Goal: Use online tool/utility: Utilize a website feature to perform a specific function

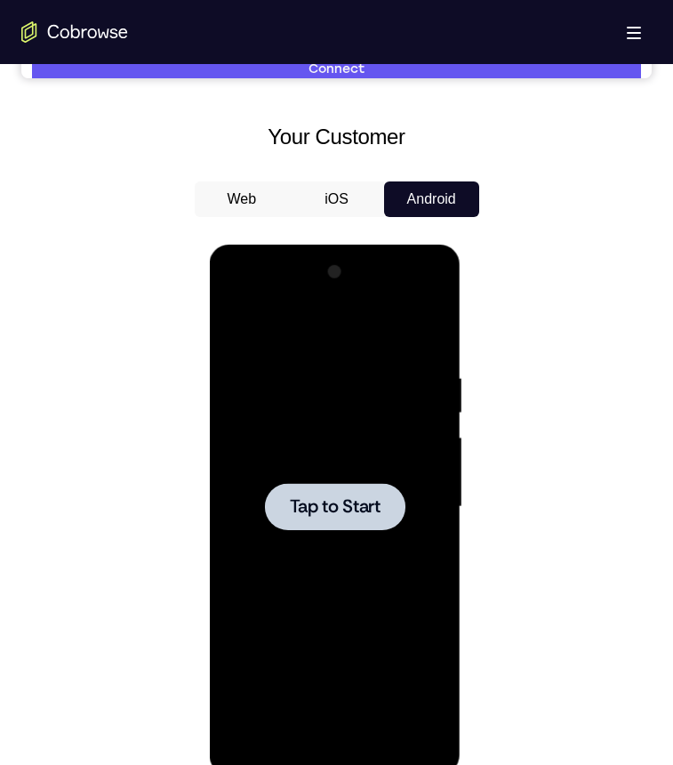
click at [335, 498] on span "Tap to Start" at bounding box center [335, 507] width 91 height 18
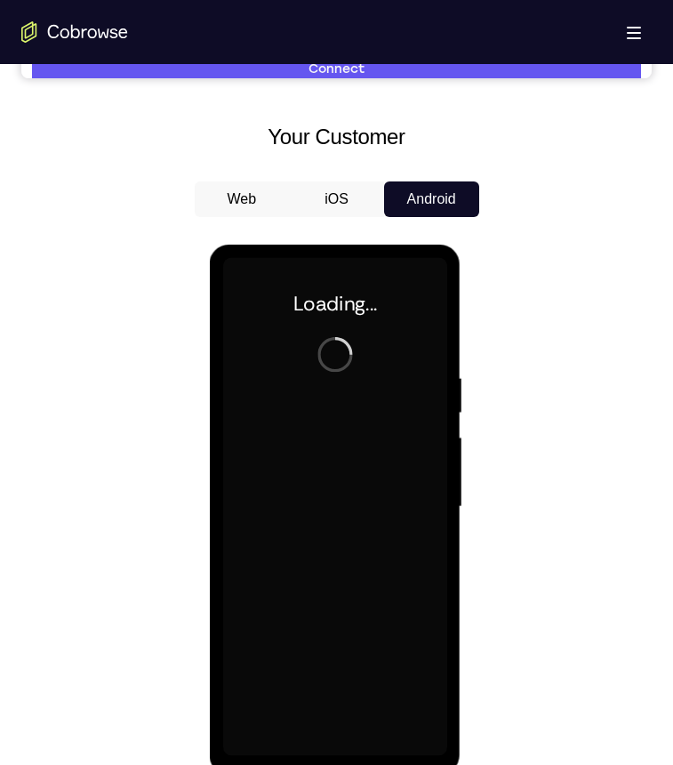
scroll to position [890, 0]
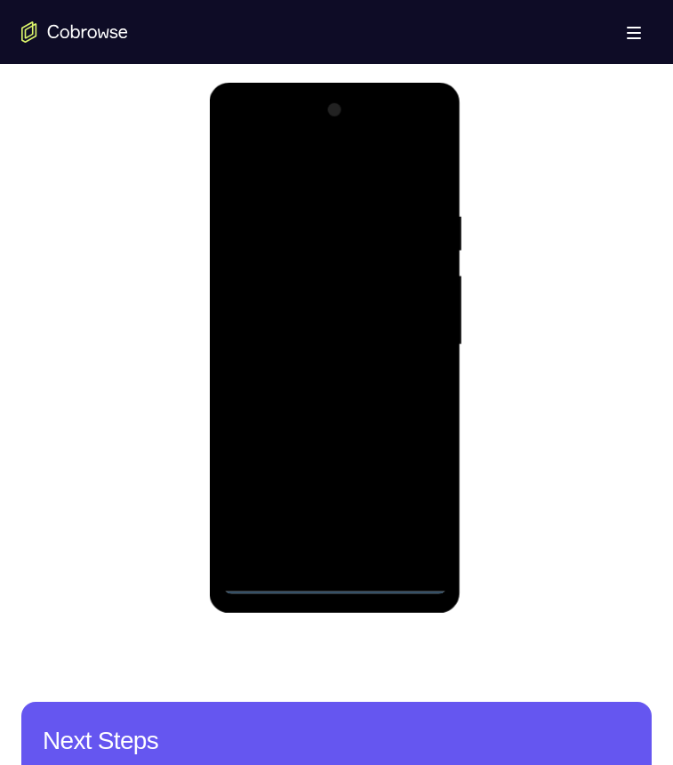
click at [335, 576] on div at bounding box center [335, 345] width 224 height 498
click at [414, 509] on div at bounding box center [335, 345] width 224 height 498
click at [235, 139] on div at bounding box center [335, 345] width 224 height 498
click at [416, 334] on div at bounding box center [335, 345] width 224 height 498
click at [310, 376] on div at bounding box center [335, 345] width 224 height 498
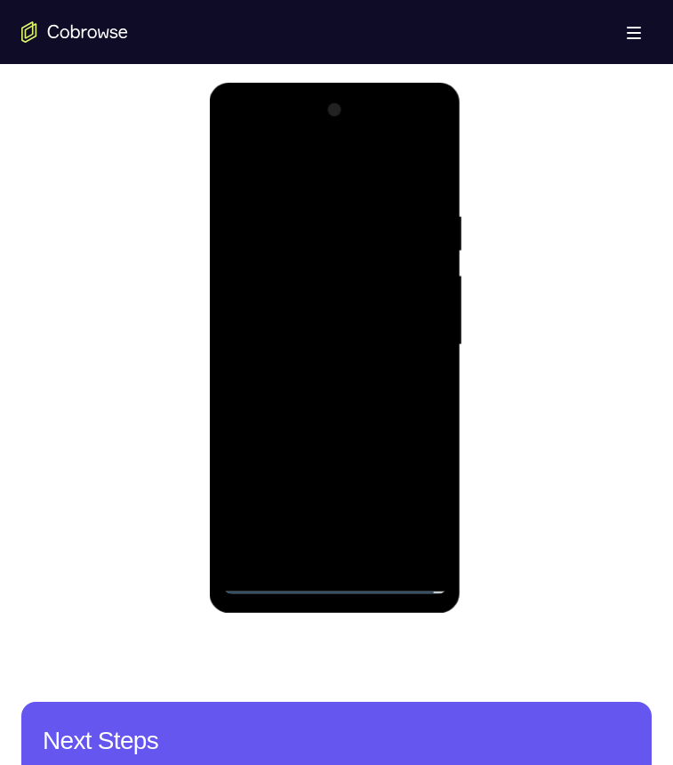
click at [320, 330] on div at bounding box center [335, 345] width 224 height 498
click at [310, 364] on div at bounding box center [335, 345] width 224 height 498
click at [359, 340] on div at bounding box center [335, 345] width 224 height 498
click at [412, 399] on div at bounding box center [335, 345] width 224 height 498
click at [323, 397] on div at bounding box center [335, 345] width 224 height 498
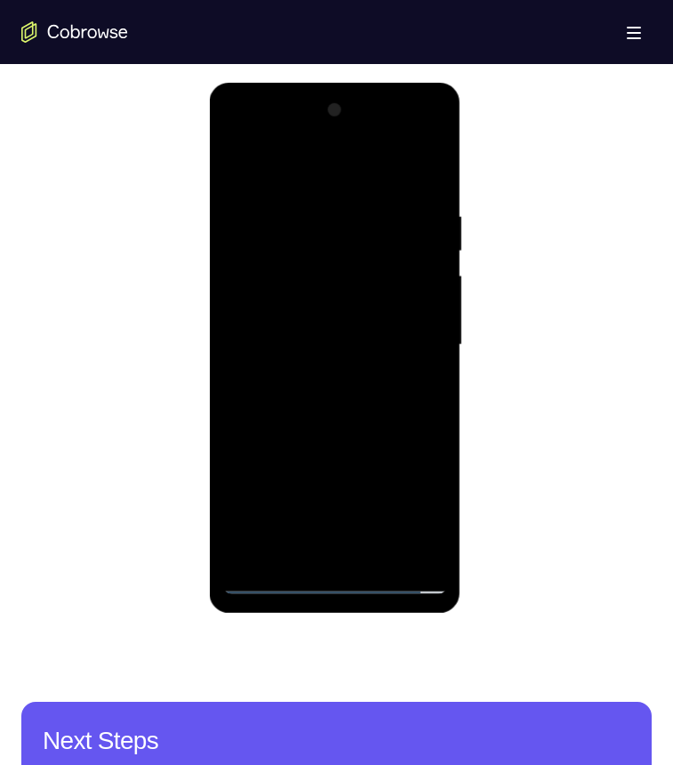
click at [369, 407] on div at bounding box center [335, 345] width 224 height 498
click at [391, 391] on div at bounding box center [335, 345] width 224 height 498
click at [392, 413] on div at bounding box center [335, 345] width 224 height 498
click at [392, 399] on div at bounding box center [335, 345] width 224 height 498
click at [390, 403] on div at bounding box center [335, 345] width 224 height 498
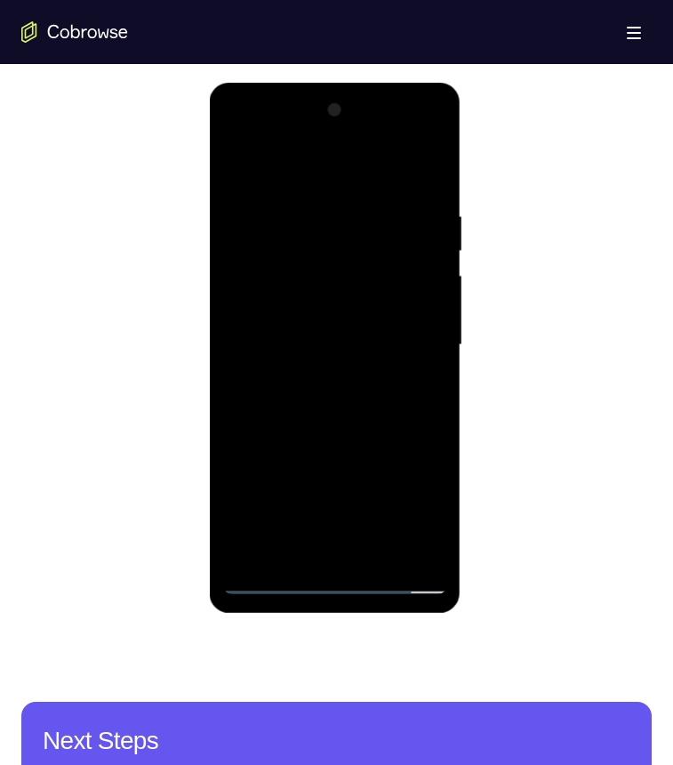
click at [432, 186] on div at bounding box center [335, 345] width 224 height 498
click at [380, 556] on div at bounding box center [335, 345] width 224 height 498
drag, startPoint x: 356, startPoint y: 436, endPoint x: 863, endPoint y: 648, distance: 549.5
click at [356, 436] on div at bounding box center [335, 345] width 224 height 498
click at [365, 325] on div at bounding box center [335, 345] width 224 height 498
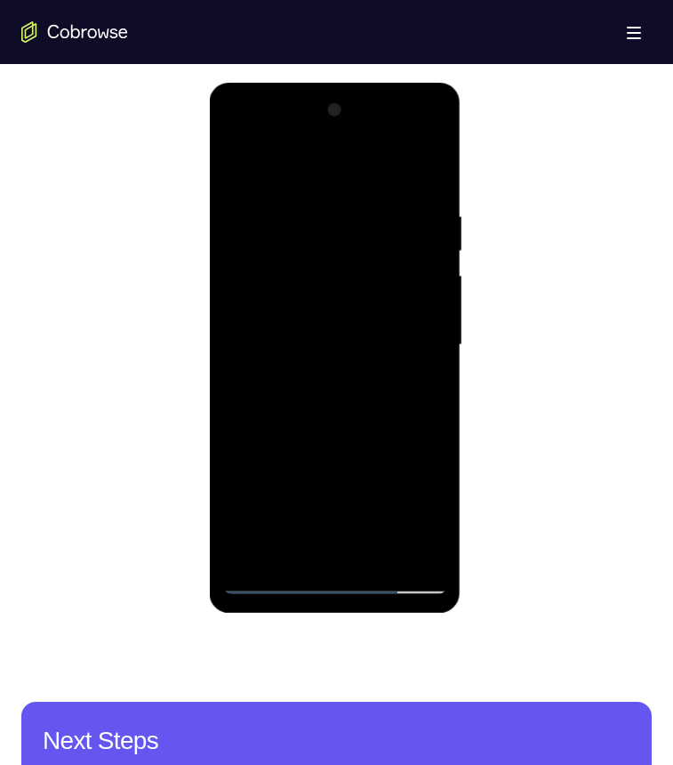
click at [237, 165] on div at bounding box center [335, 345] width 224 height 498
click at [342, 314] on div at bounding box center [335, 345] width 224 height 498
click at [240, 165] on div at bounding box center [335, 345] width 224 height 498
click at [436, 400] on div at bounding box center [335, 345] width 224 height 498
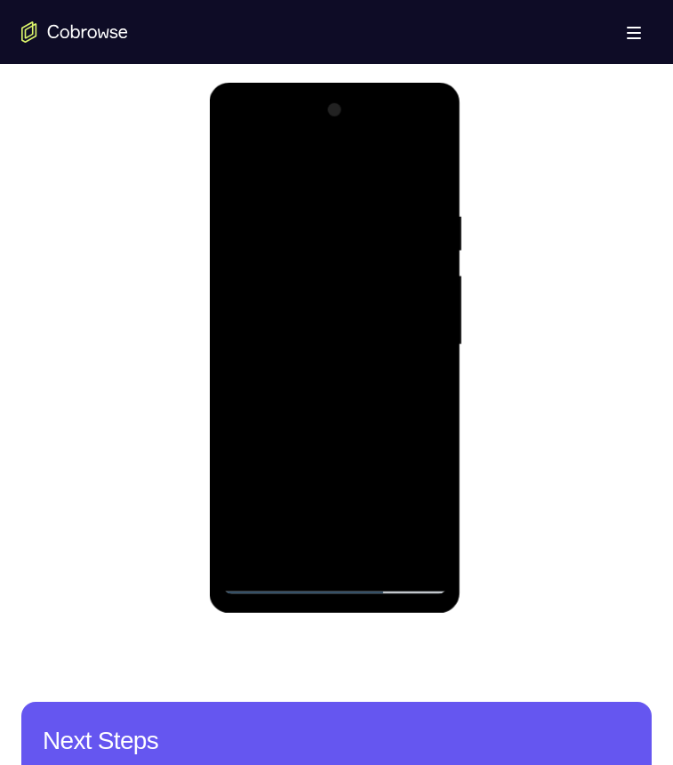
click at [436, 400] on div at bounding box center [335, 345] width 224 height 498
click at [434, 403] on div at bounding box center [335, 345] width 224 height 498
click at [431, 406] on div at bounding box center [335, 345] width 224 height 498
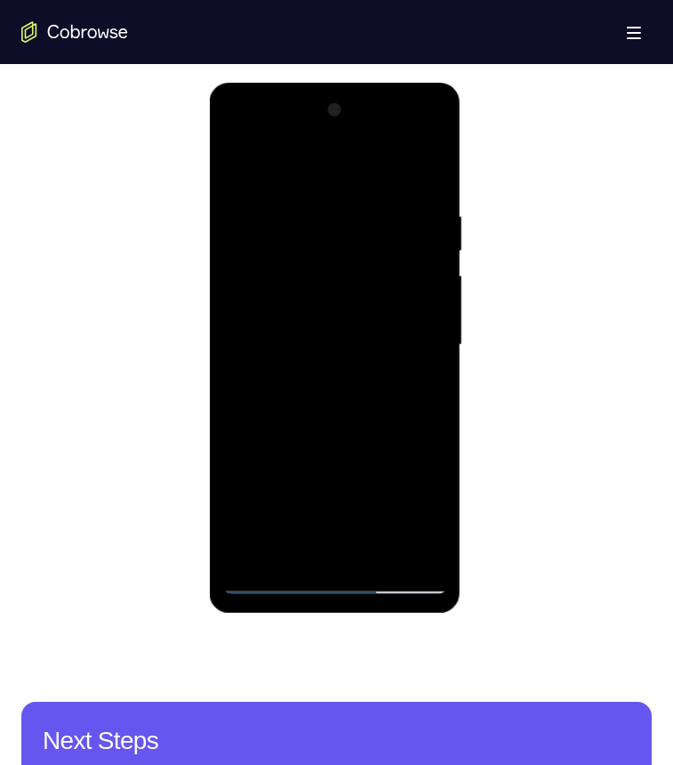
drag, startPoint x: 367, startPoint y: 499, endPoint x: 383, endPoint y: 377, distance: 122.8
click at [383, 377] on div at bounding box center [335, 345] width 224 height 498
click at [437, 275] on div at bounding box center [335, 345] width 224 height 498
click at [434, 289] on div at bounding box center [335, 345] width 224 height 498
click at [232, 292] on div at bounding box center [335, 345] width 224 height 498
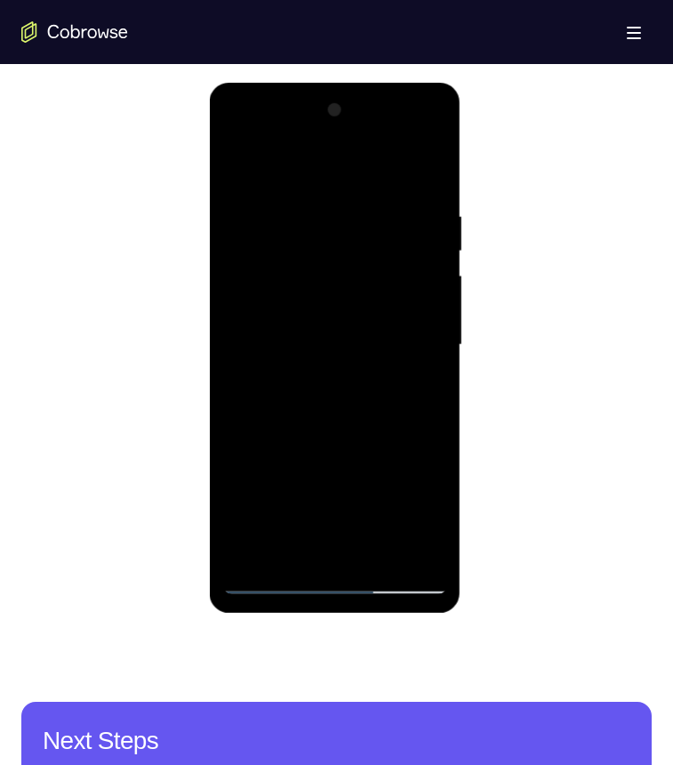
click at [232, 292] on div at bounding box center [335, 345] width 224 height 498
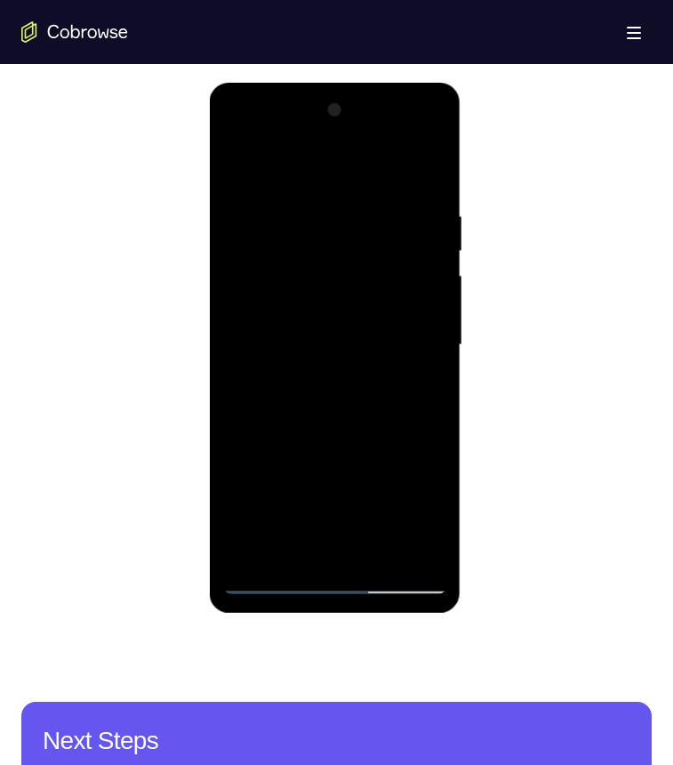
drag, startPoint x: 358, startPoint y: 275, endPoint x: 358, endPoint y: 363, distance: 88.1
click at [358, 363] on div at bounding box center [335, 345] width 224 height 498
click at [230, 386] on div at bounding box center [335, 345] width 224 height 498
click at [319, 197] on div at bounding box center [335, 345] width 224 height 498
click at [355, 542] on div at bounding box center [335, 345] width 224 height 498
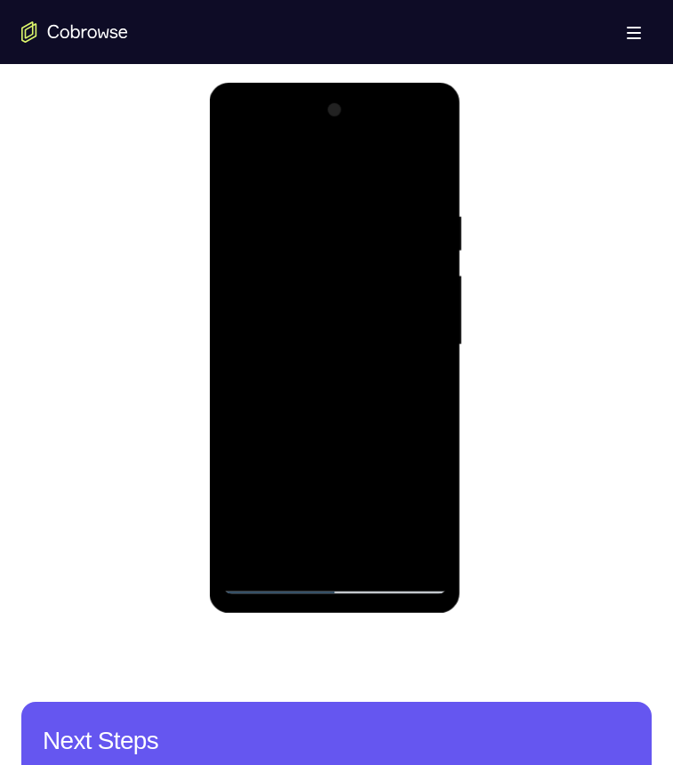
click at [290, 551] on div at bounding box center [335, 345] width 224 height 498
click at [390, 447] on div at bounding box center [335, 345] width 224 height 498
click at [388, 445] on div at bounding box center [335, 345] width 224 height 498
click at [358, 285] on div at bounding box center [335, 345] width 224 height 498
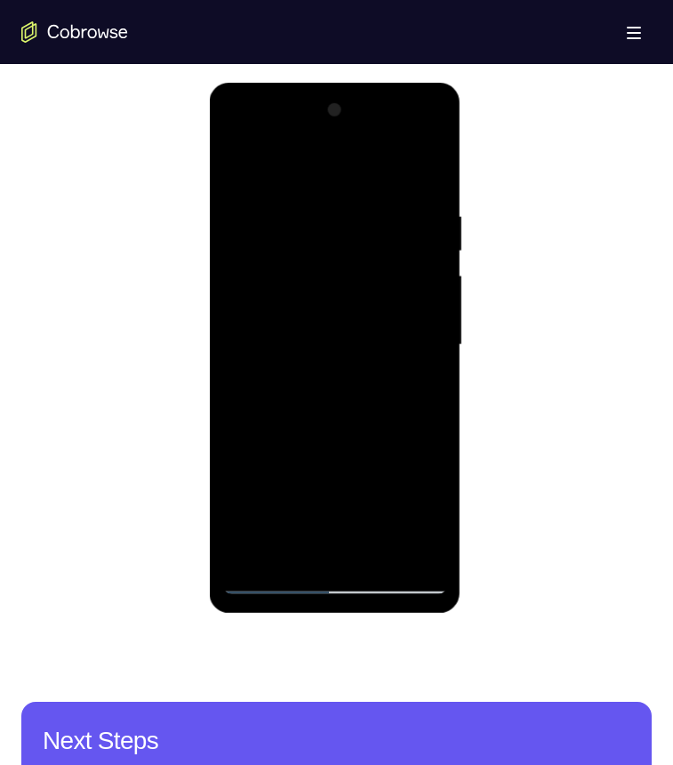
click at [373, 546] on div at bounding box center [335, 345] width 224 height 498
click at [422, 548] on div at bounding box center [335, 345] width 224 height 498
click at [317, 548] on div at bounding box center [335, 345] width 224 height 498
click at [430, 557] on div at bounding box center [335, 345] width 224 height 498
click at [326, 276] on div at bounding box center [335, 345] width 224 height 498
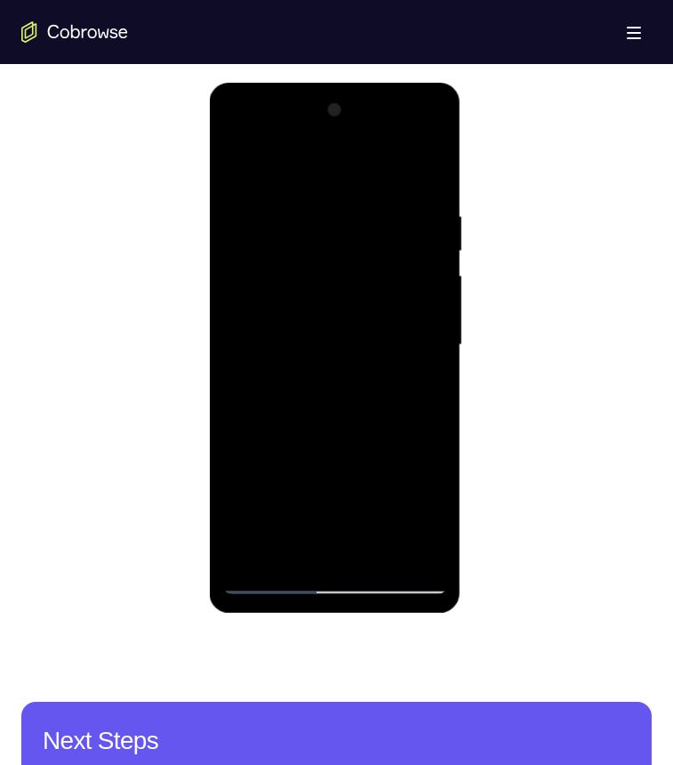
click at [334, 534] on div at bounding box center [335, 345] width 224 height 498
click at [428, 549] on div at bounding box center [335, 345] width 224 height 498
click at [399, 372] on div at bounding box center [335, 345] width 224 height 498
click at [342, 520] on div at bounding box center [335, 345] width 224 height 498
click at [246, 286] on div at bounding box center [335, 345] width 224 height 498
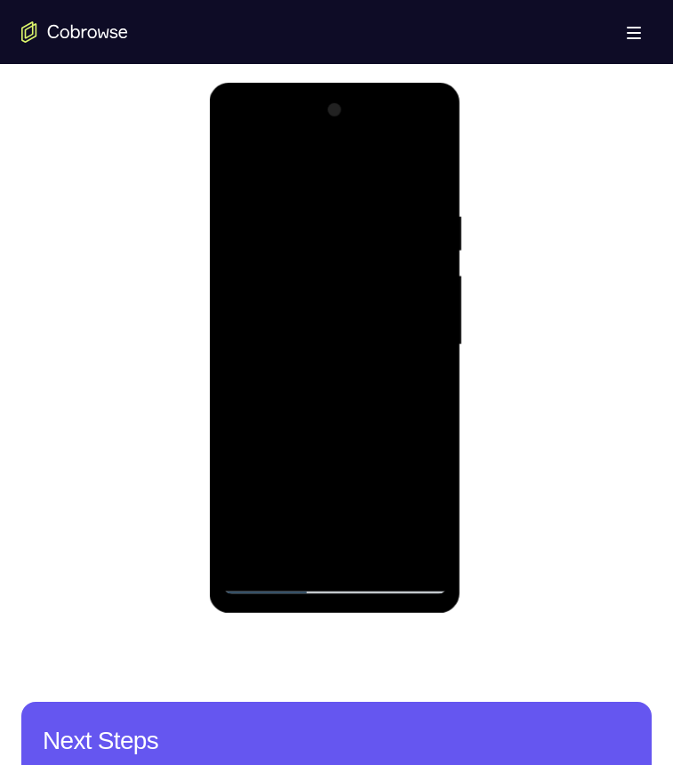
click at [230, 294] on div at bounding box center [335, 345] width 224 height 498
click at [349, 543] on div at bounding box center [335, 345] width 224 height 498
click at [423, 547] on div at bounding box center [335, 345] width 224 height 498
click at [259, 581] on div at bounding box center [335, 345] width 224 height 498
click at [422, 541] on div at bounding box center [335, 345] width 224 height 498
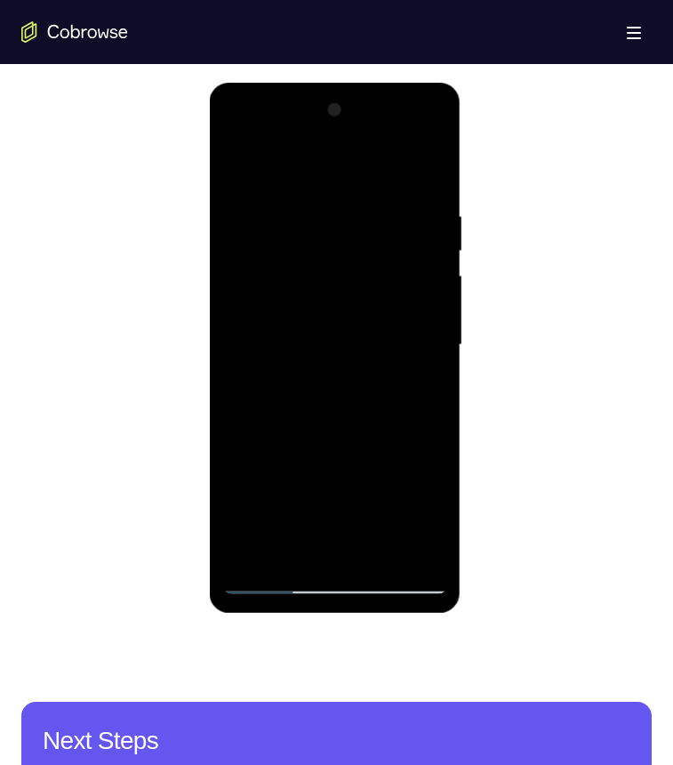
click at [276, 165] on div at bounding box center [335, 345] width 224 height 498
click at [367, 230] on div at bounding box center [335, 345] width 224 height 498
click at [238, 167] on div at bounding box center [335, 345] width 224 height 498
click at [295, 352] on div at bounding box center [335, 345] width 224 height 498
click at [300, 391] on div at bounding box center [335, 345] width 224 height 498
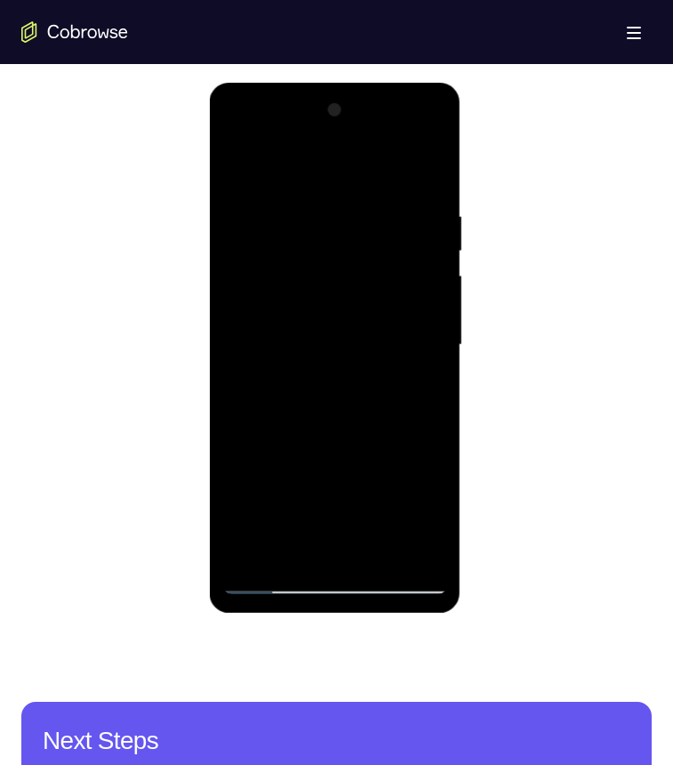
click at [408, 373] on div at bounding box center [335, 345] width 224 height 498
click at [440, 173] on div at bounding box center [335, 345] width 224 height 498
click at [240, 55] on button "Web" at bounding box center [242, 38] width 95 height 36
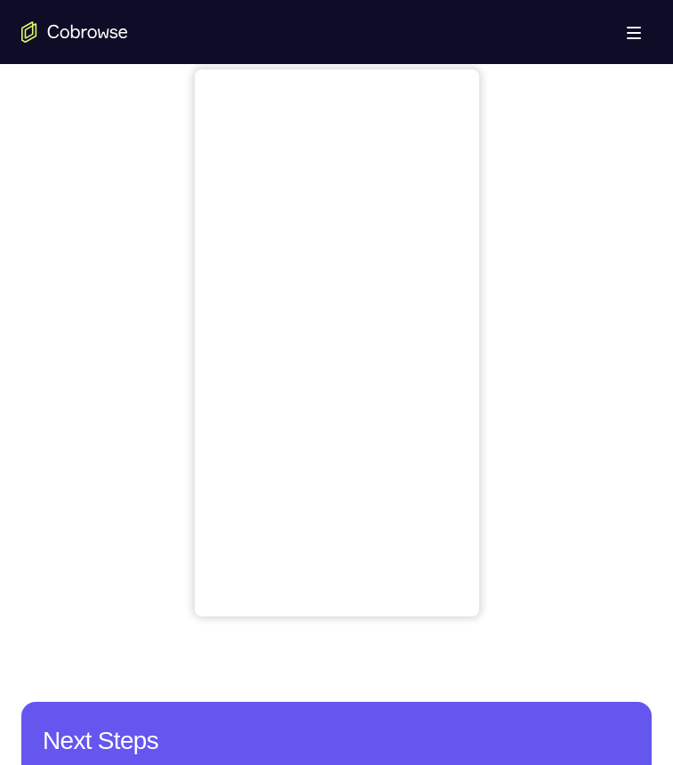
click at [357, 55] on button "iOS" at bounding box center [336, 38] width 95 height 36
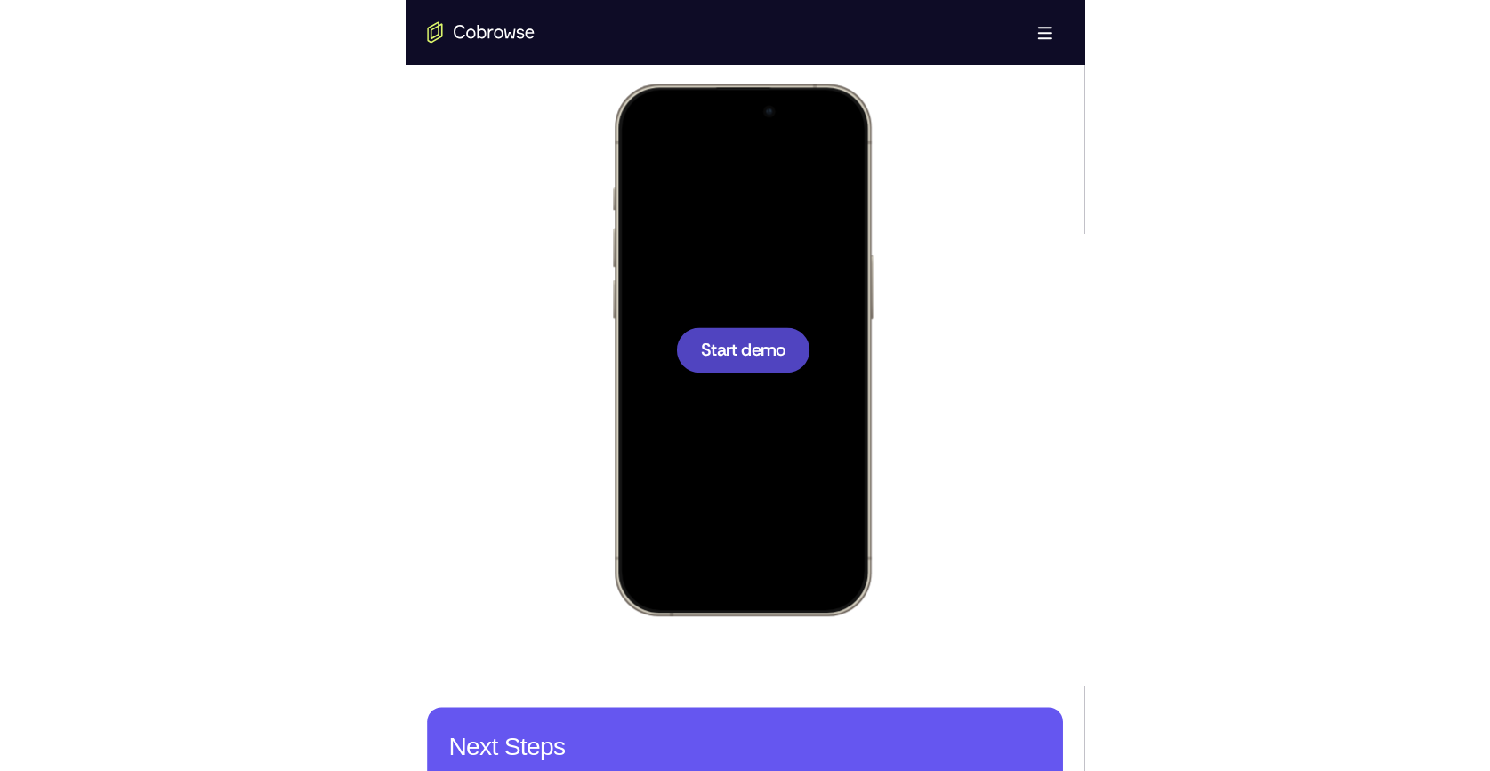
scroll to position [0, 0]
